Goal: Navigation & Orientation: Find specific page/section

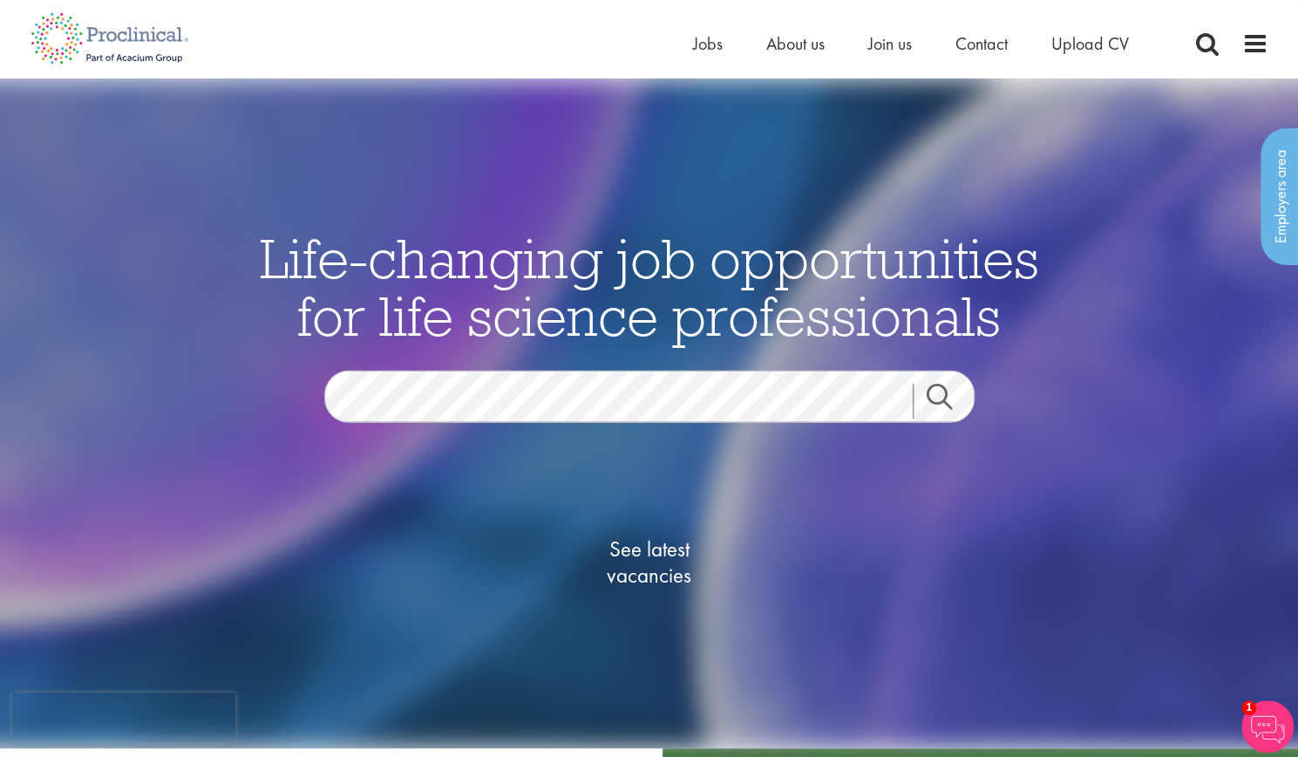
click at [682, 42] on div "Home Jobs About us Join us Contact Upload CV" at bounding box center [642, 32] width 1251 height 65
click at [707, 50] on span "Jobs" at bounding box center [708, 43] width 30 height 23
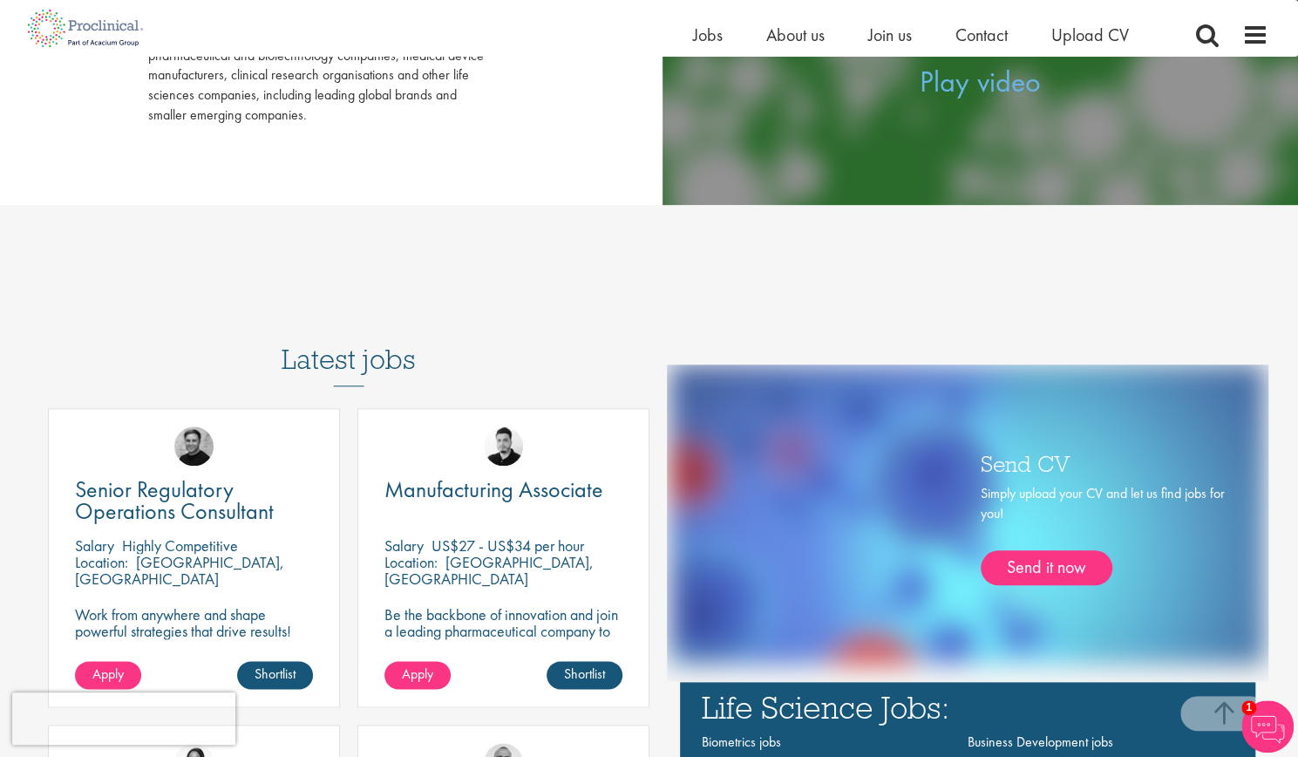
scroll to position [261, 0]
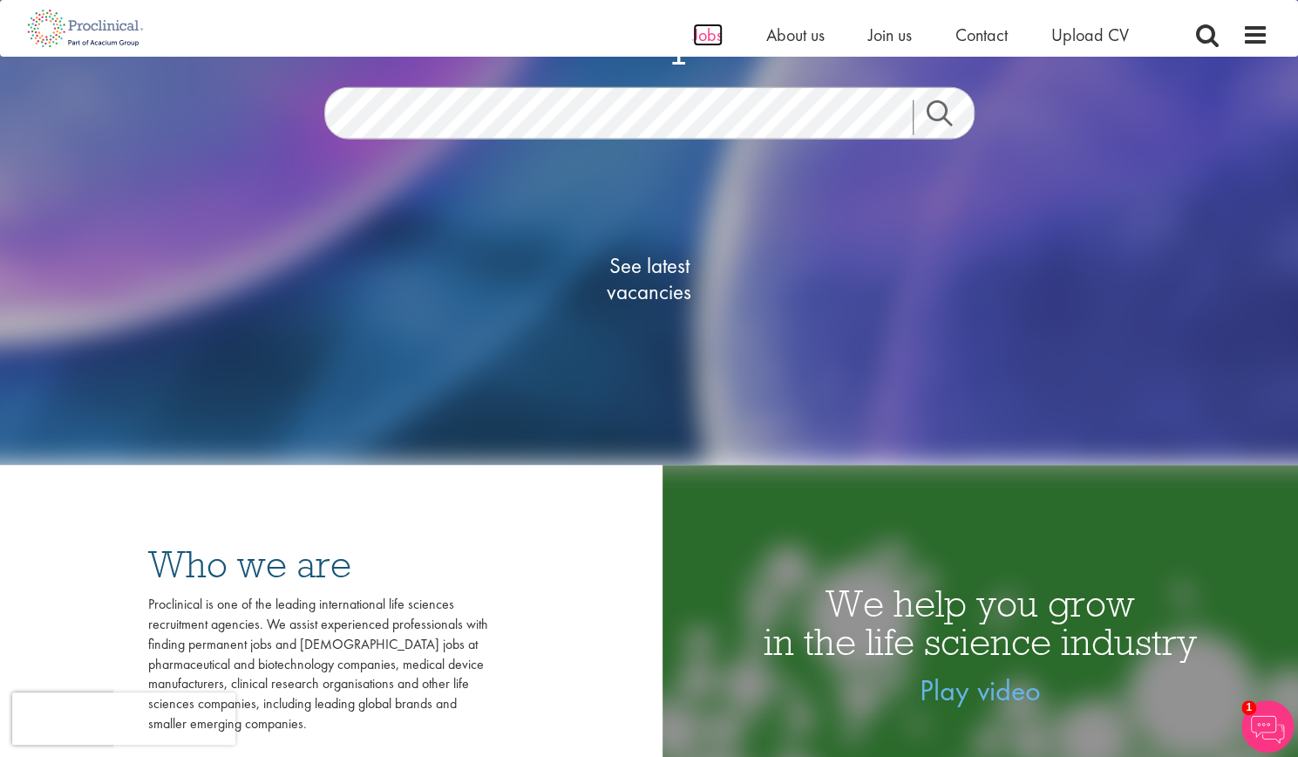
click at [704, 31] on span "Jobs" at bounding box center [708, 35] width 30 height 23
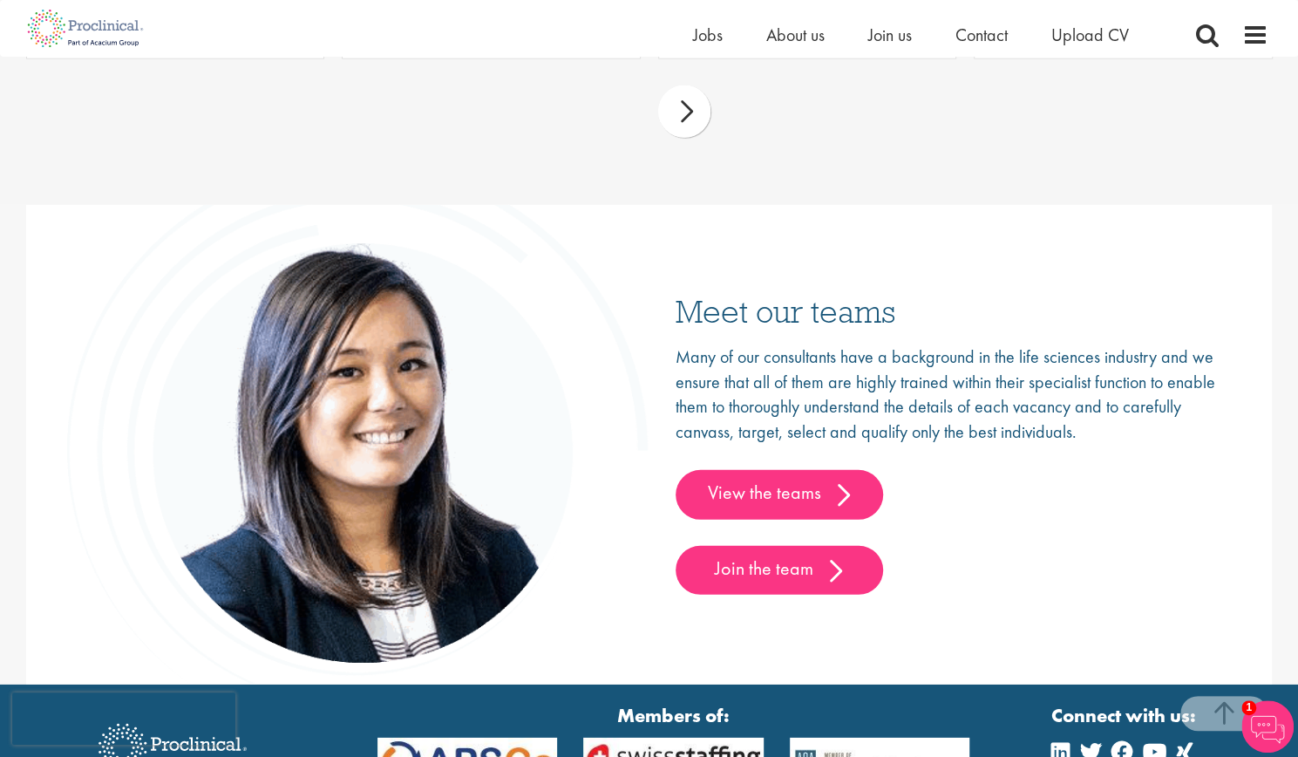
scroll to position [2789, 0]
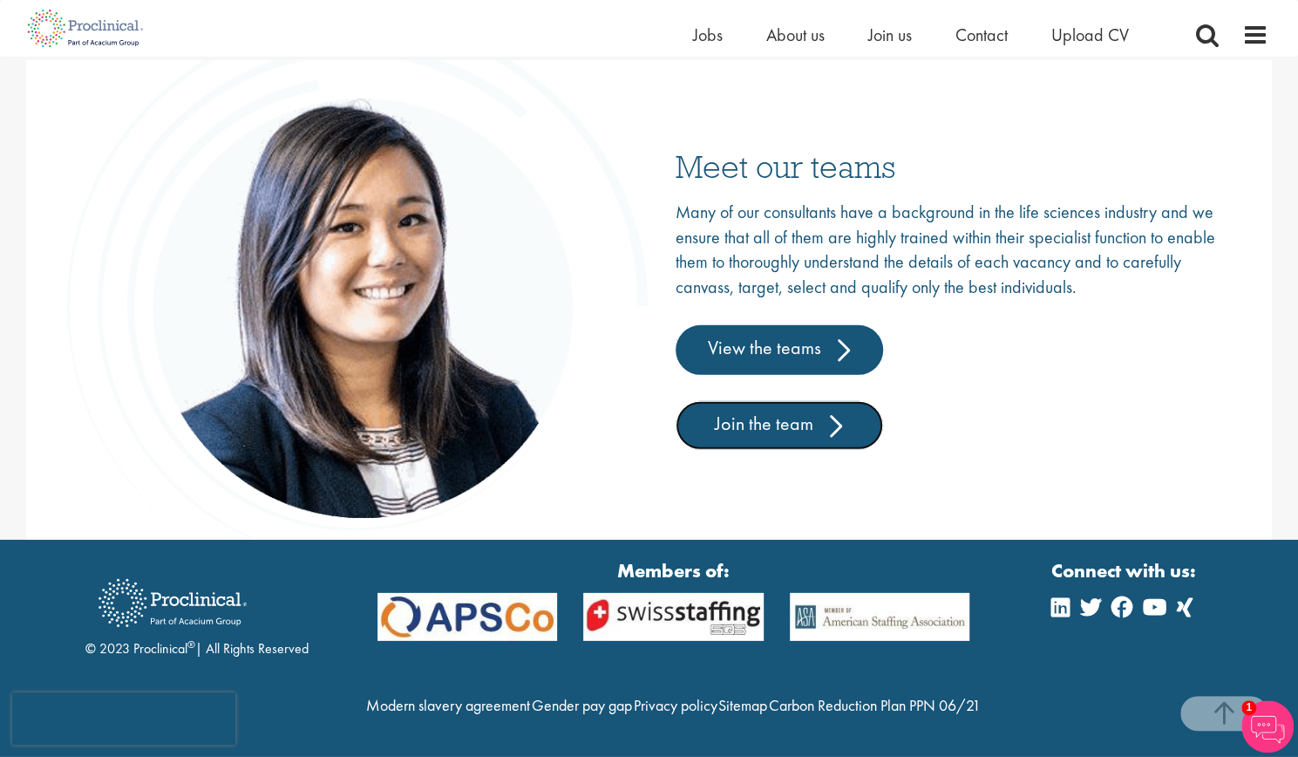
click at [800, 401] on link "Join the team" at bounding box center [779, 425] width 207 height 49
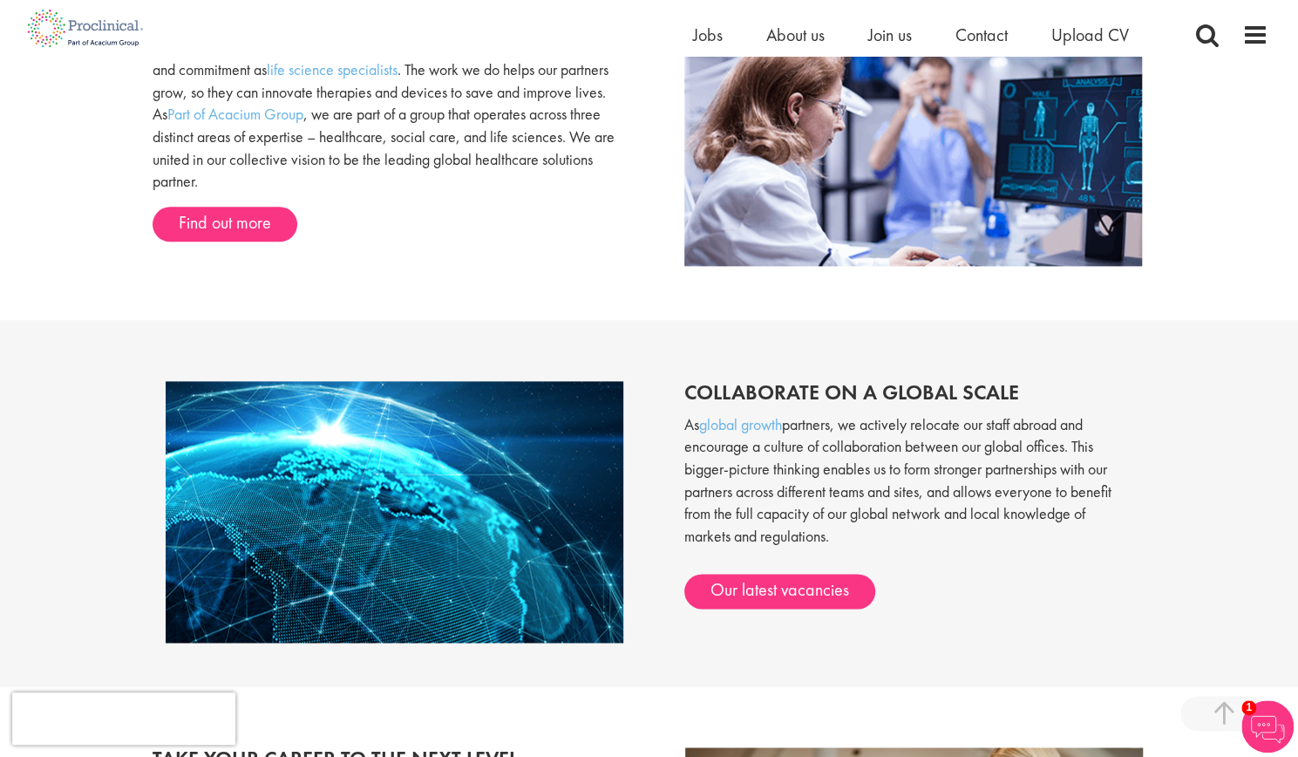
scroll to position [1151, 0]
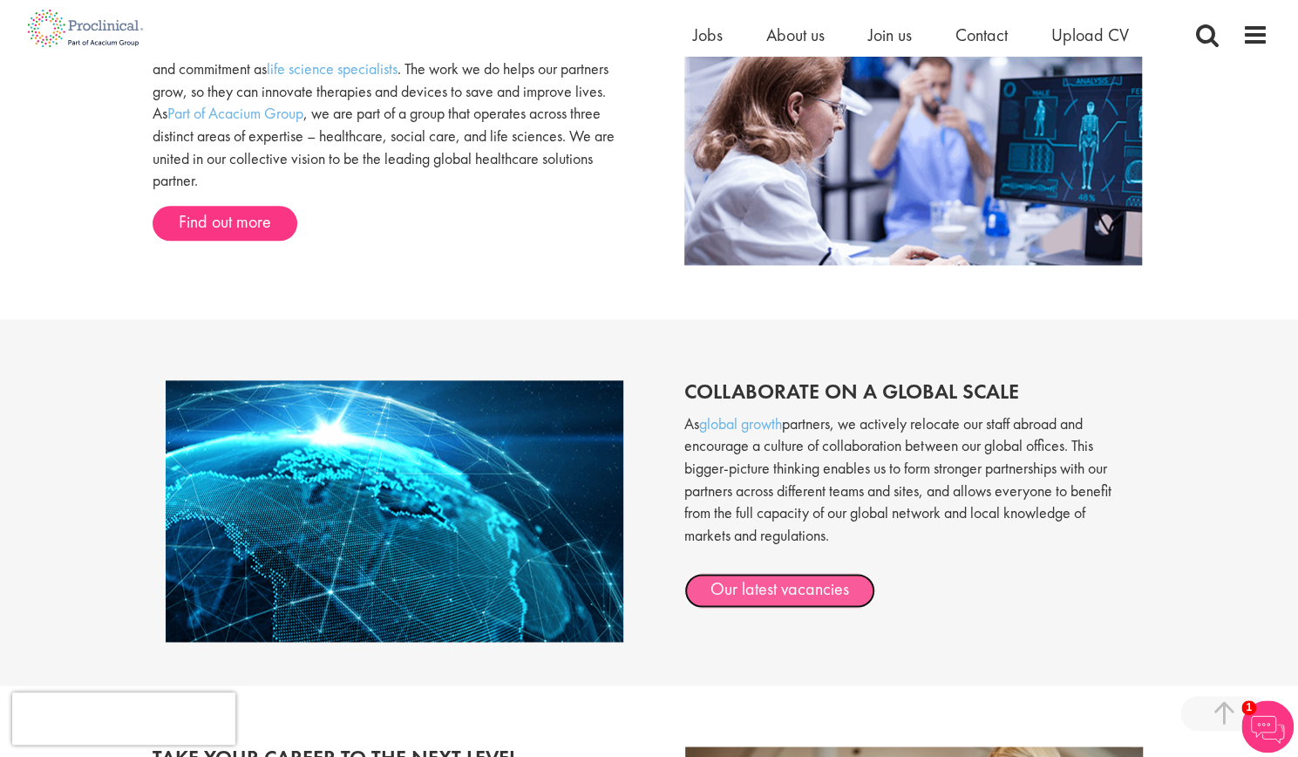
click at [807, 583] on link "Our latest vacancies" at bounding box center [779, 590] width 191 height 35
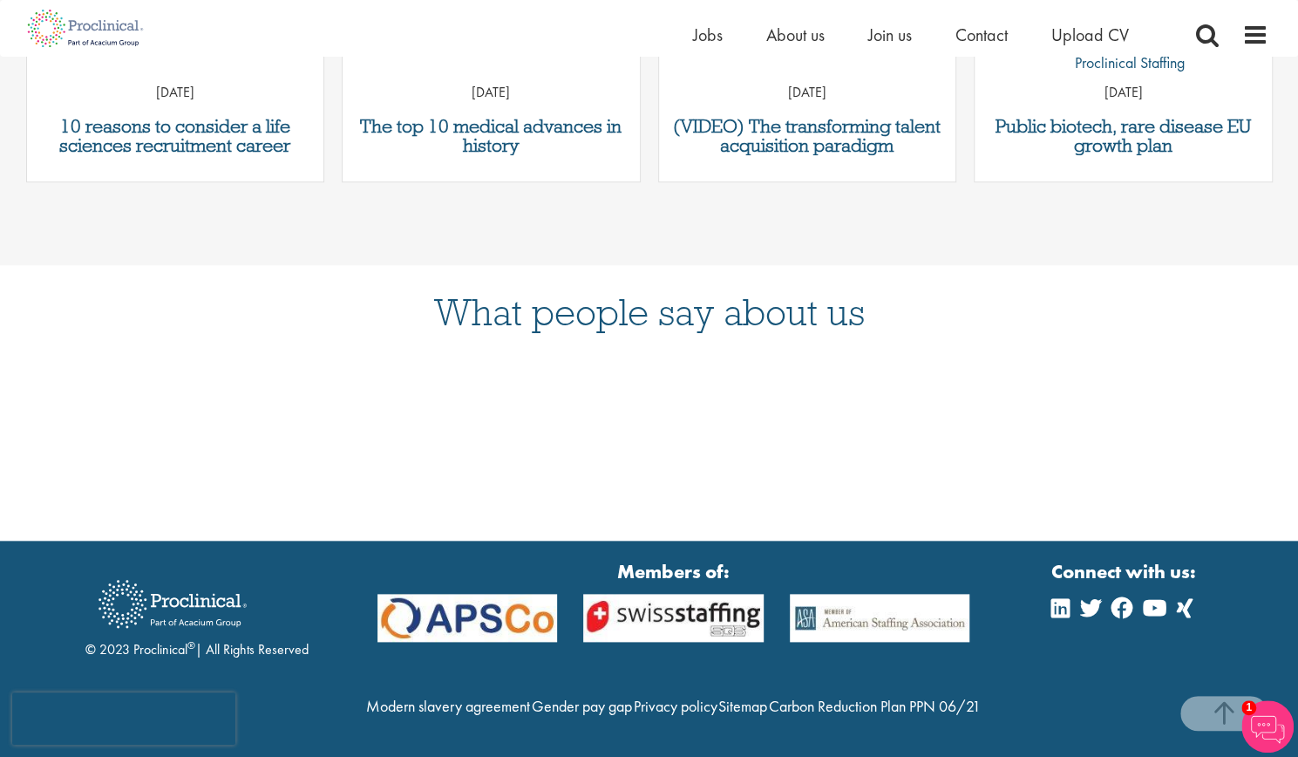
scroll to position [872, 0]
